Goal: Transaction & Acquisition: Purchase product/service

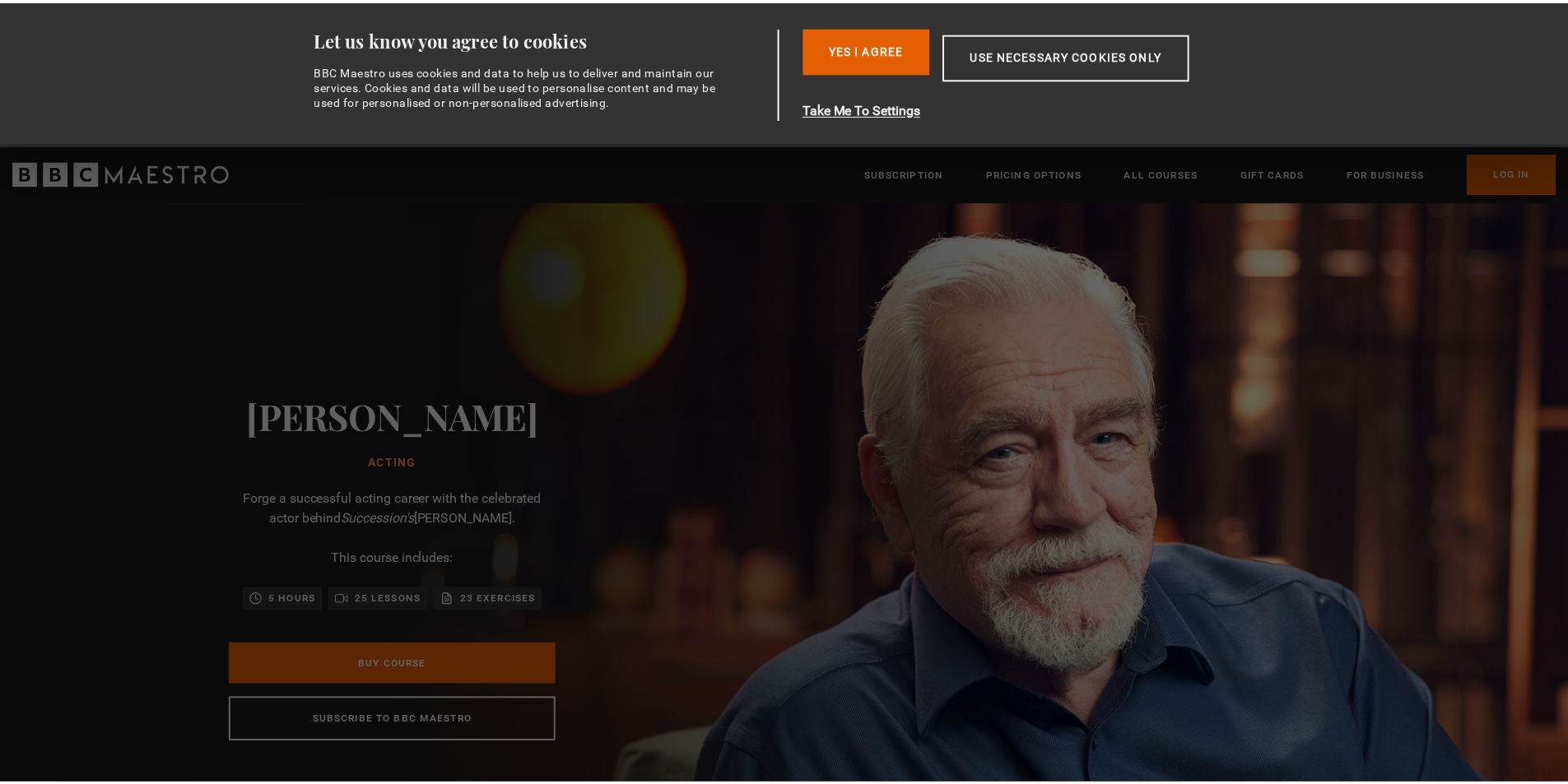
scroll to position [0, 431]
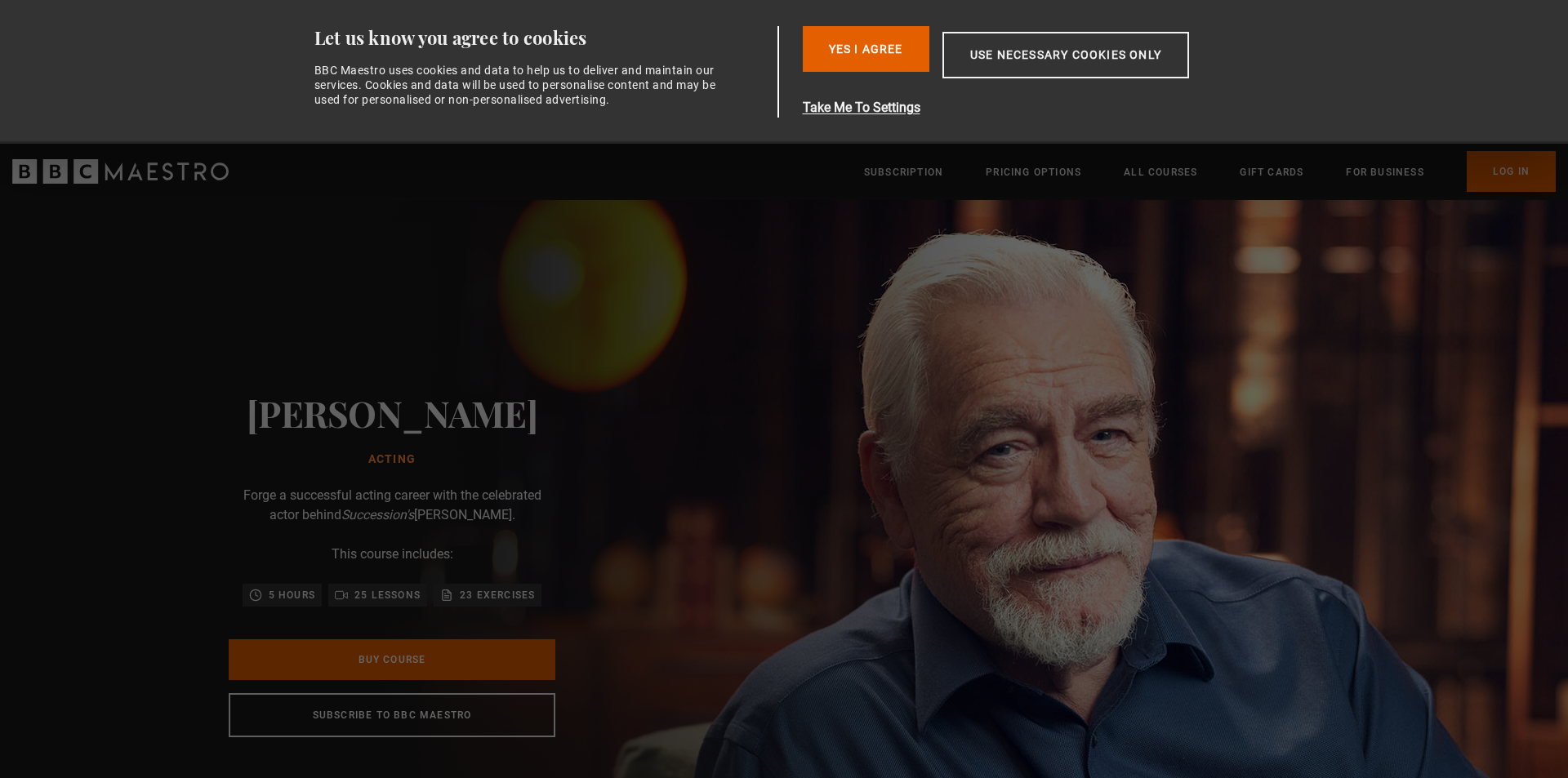
click at [1101, 206] on img at bounding box center [842, 565] width 1568 height 729
click at [869, 45] on button "Yes I Agree" at bounding box center [866, 48] width 126 height 45
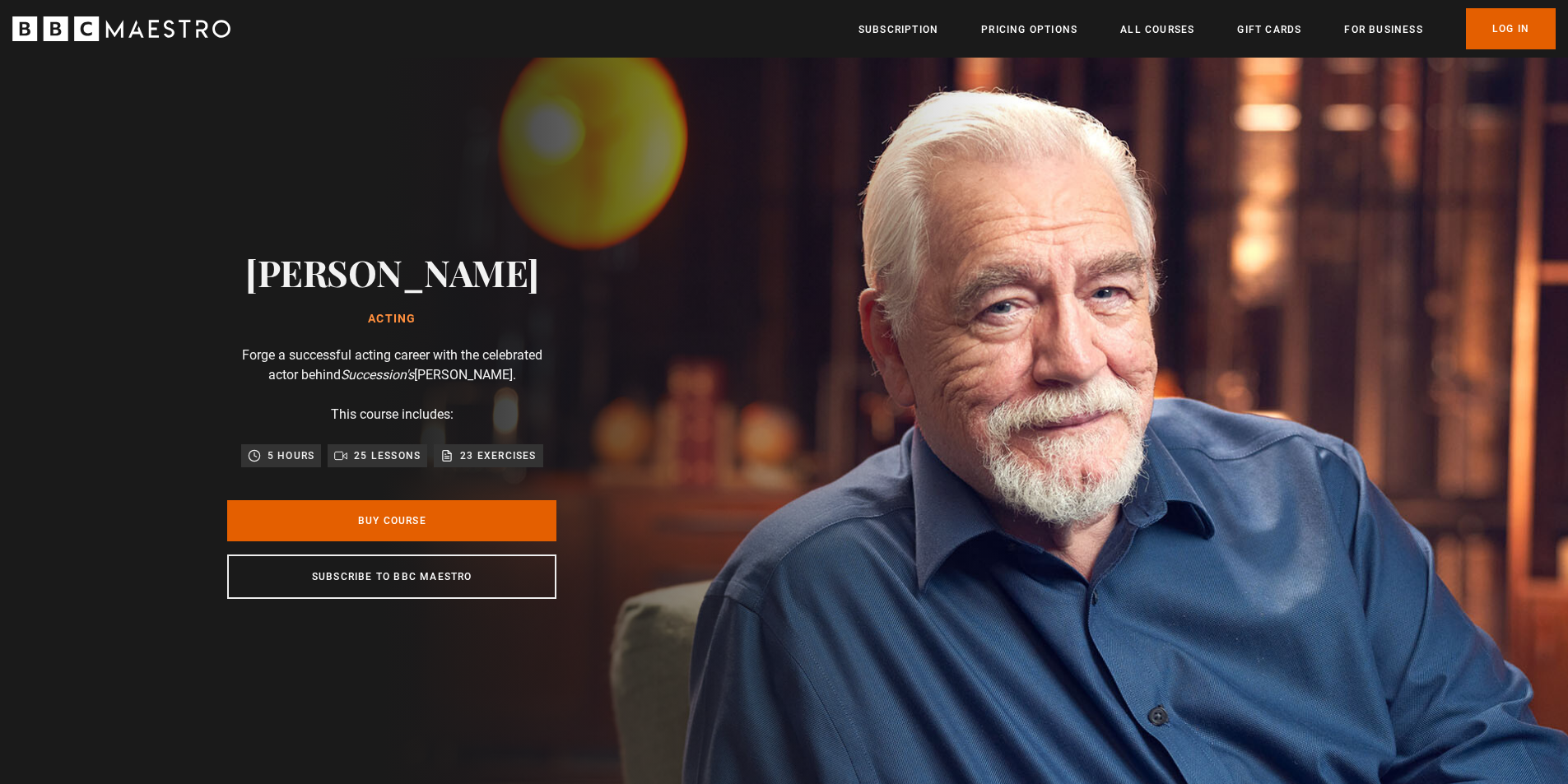
scroll to position [0, 647]
click at [376, 519] on link "Buy Course" at bounding box center [392, 520] width 329 height 41
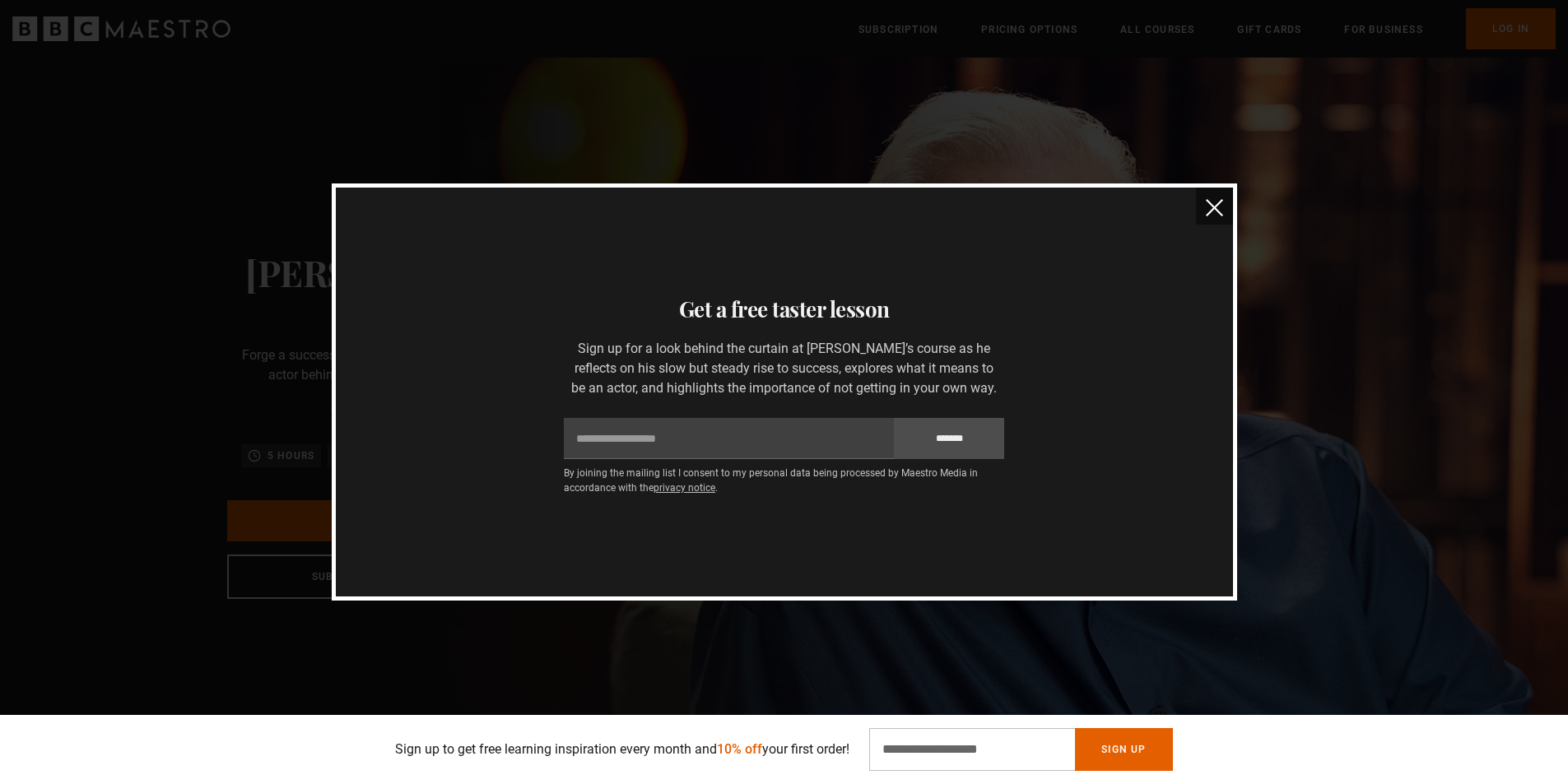
drag, startPoint x: 1223, startPoint y: 392, endPoint x: 1255, endPoint y: 185, distance: 209.5
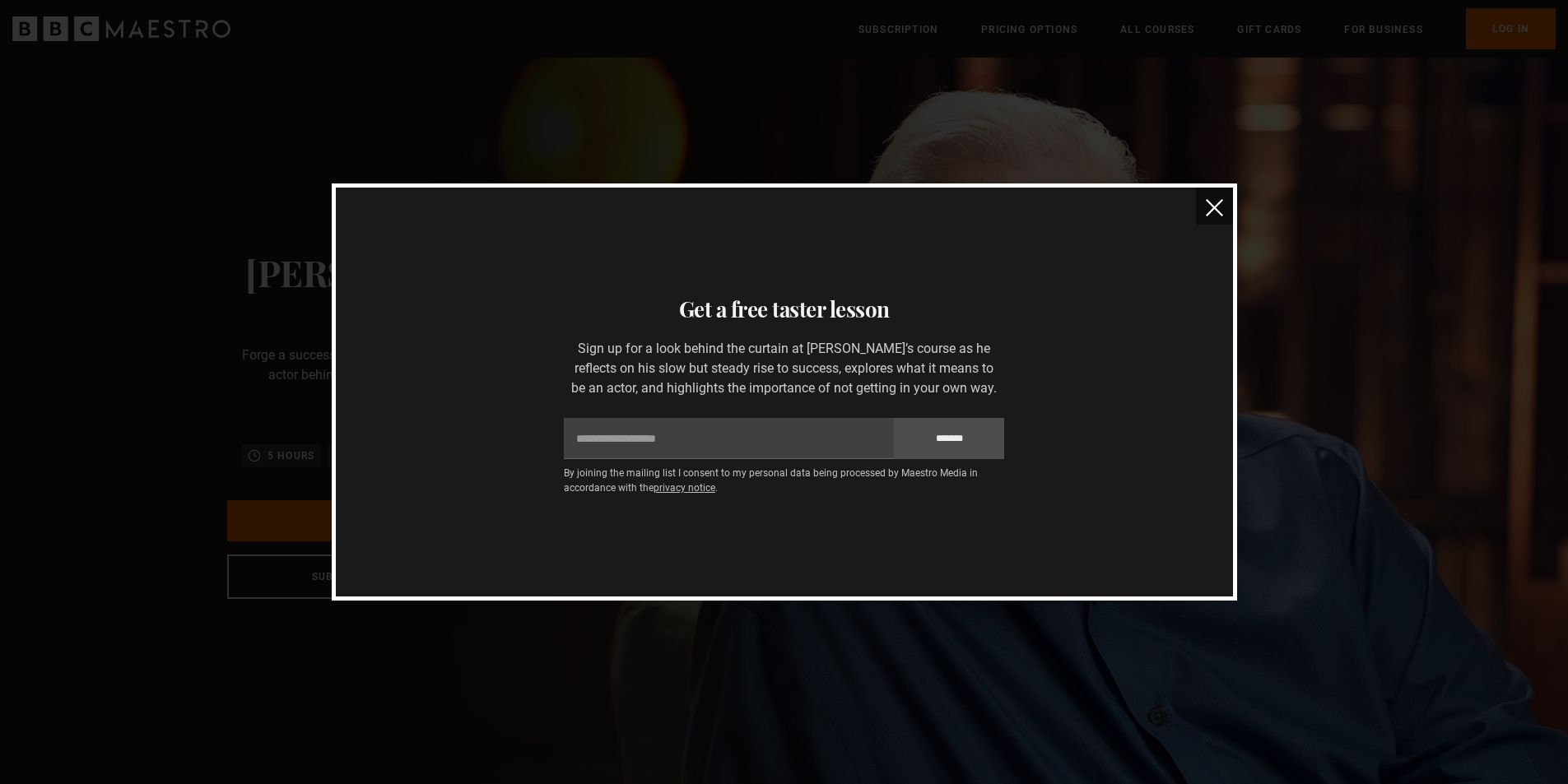
click at [1212, 204] on img "close" at bounding box center [1215, 207] width 17 height 17
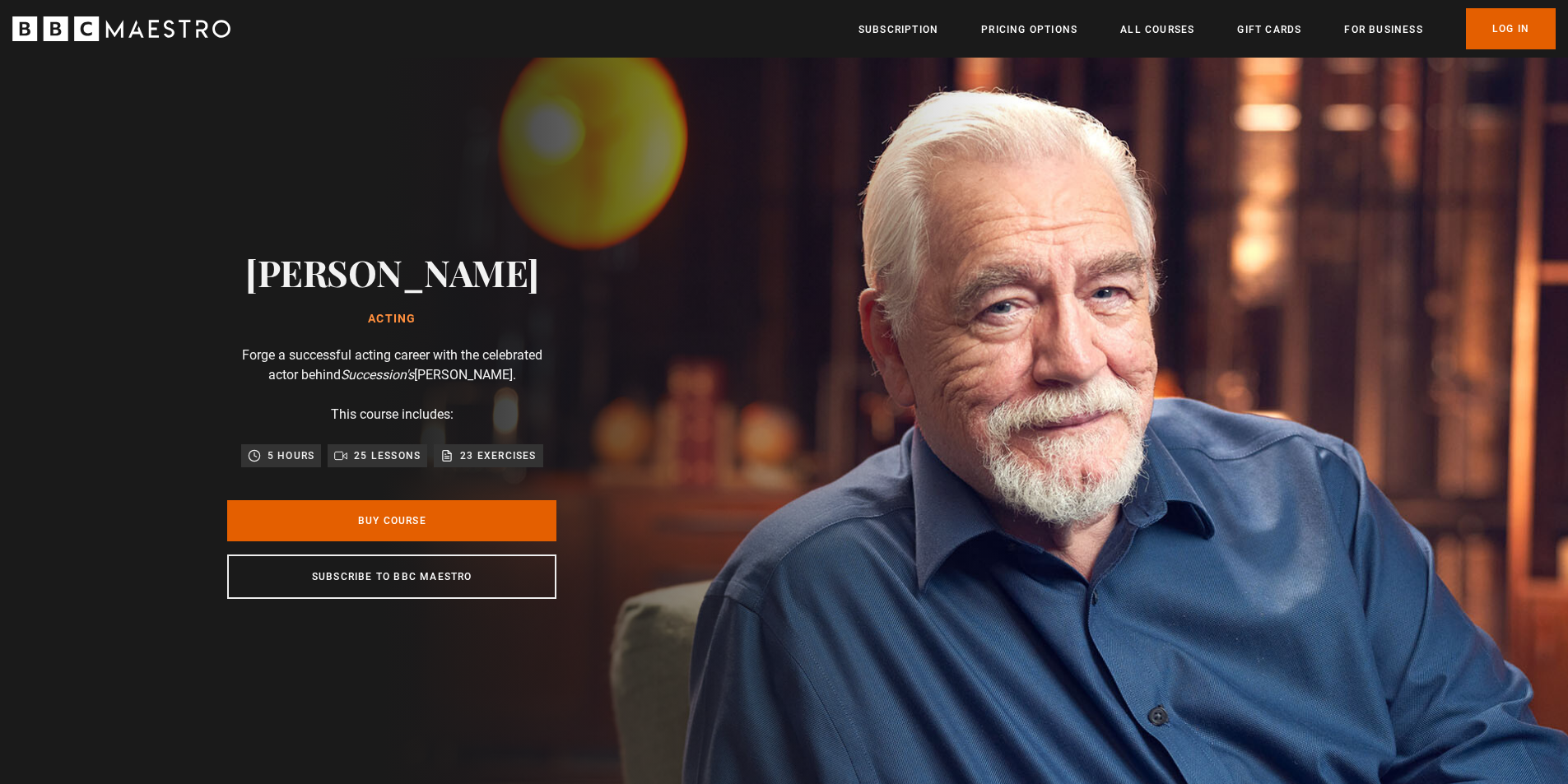
scroll to position [0, 216]
